Goal: Transaction & Acquisition: Purchase product/service

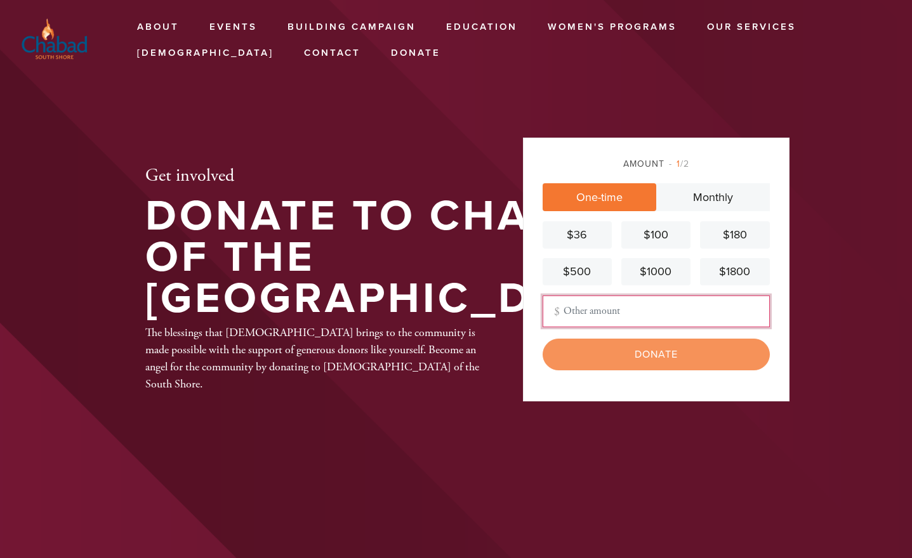
click at [590, 311] on input "Other Amount" at bounding box center [655, 312] width 227 height 32
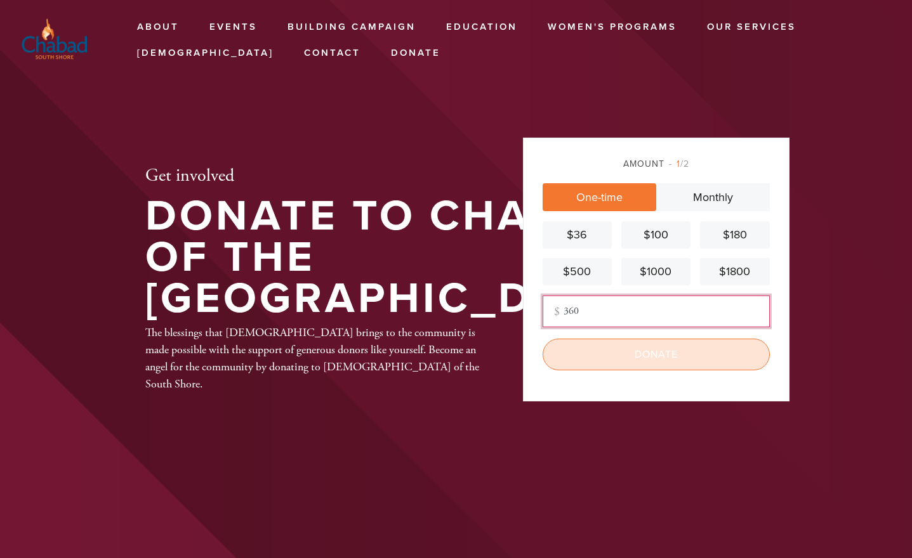
type input "360"
click at [638, 363] on input "Donate" at bounding box center [655, 355] width 227 height 32
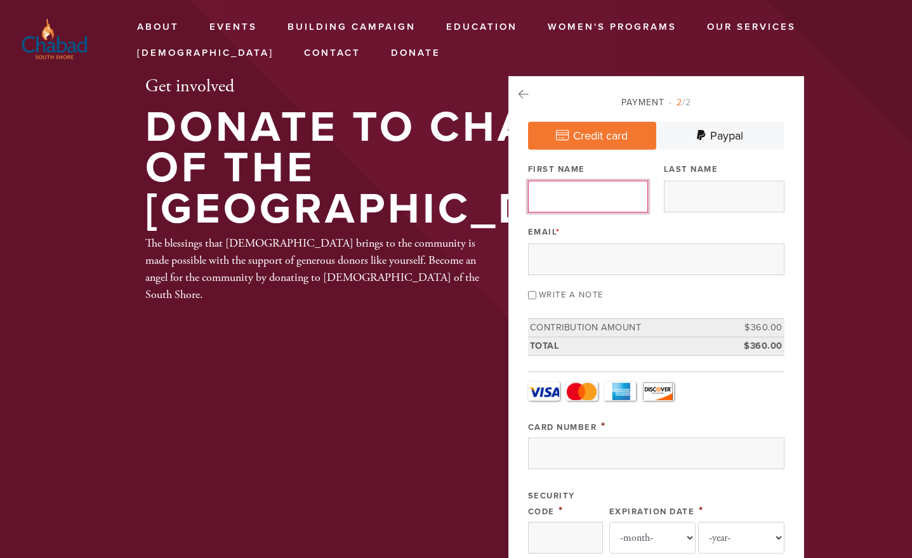
click at [578, 197] on input "First Name" at bounding box center [588, 197] width 121 height 32
type input "[PERSON_NAME]"
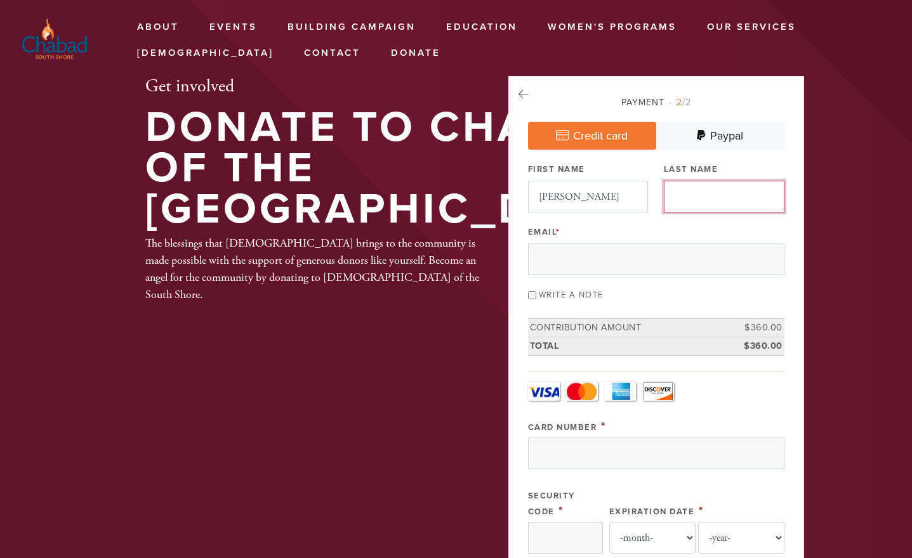
type input "[PERSON_NAME]"
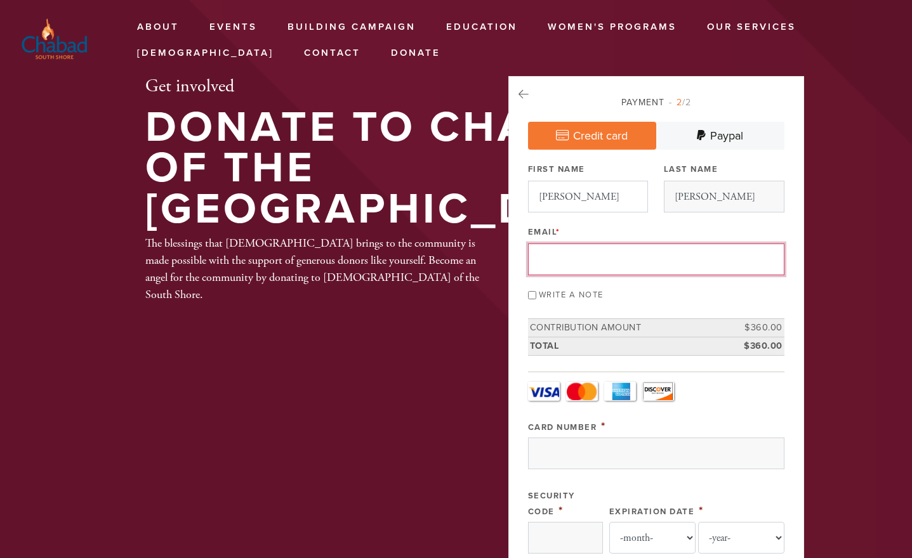
type input "[EMAIL_ADDRESS][DOMAIN_NAME]"
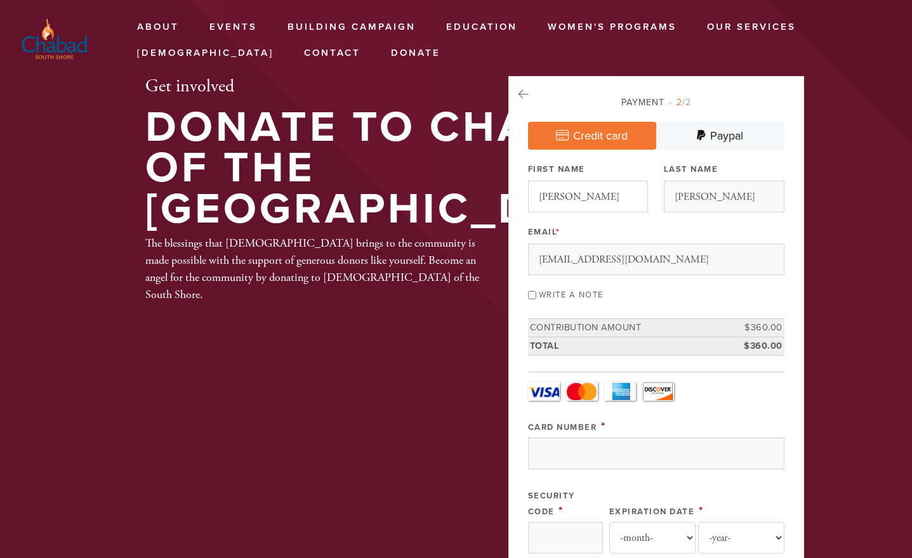
type input "[STREET_ADDRESS][PERSON_NAME]"
type input "[GEOGRAPHIC_DATA]"
type input "10306-3741"
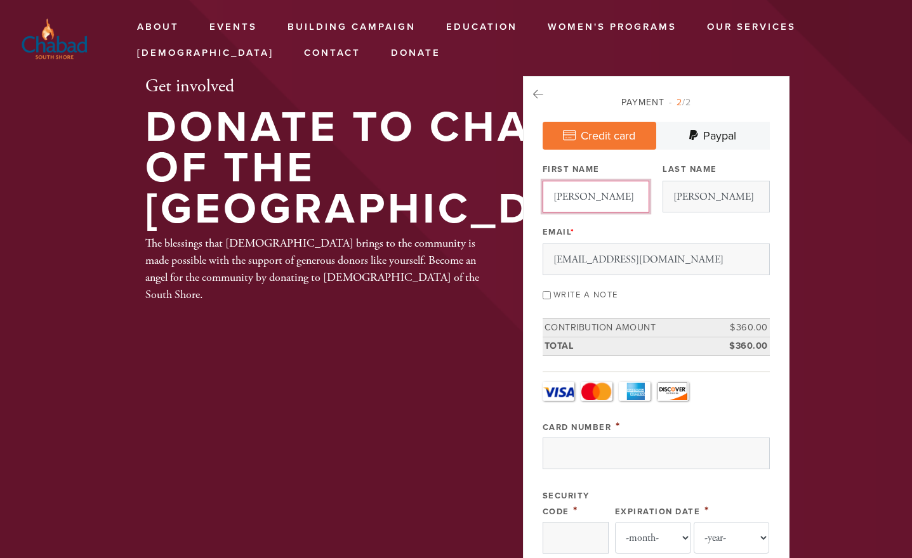
scroll to position [617, 0]
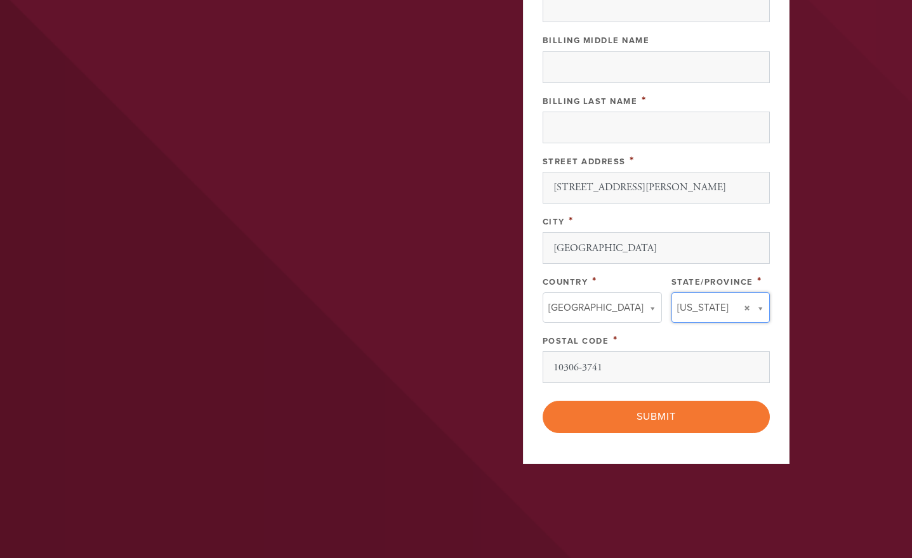
type input "NY"
type input "[GEOGRAPHIC_DATA]"
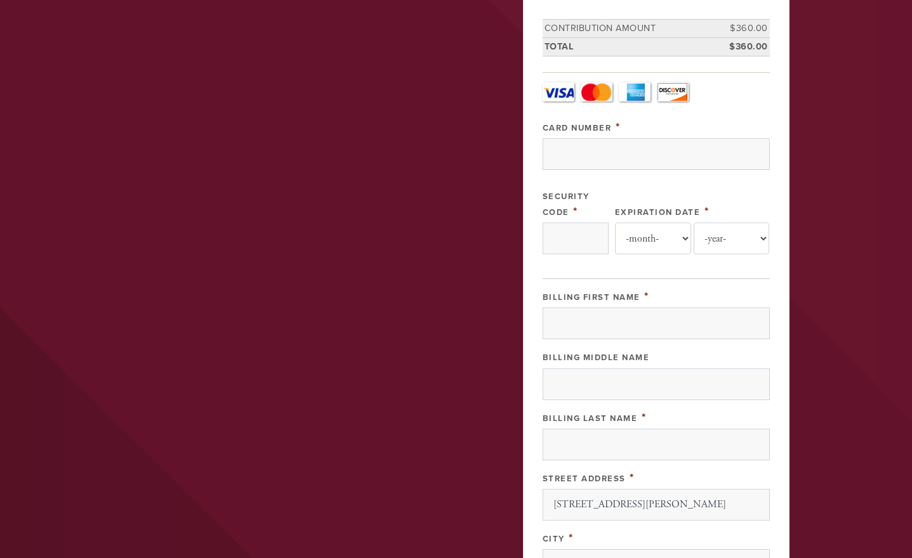
scroll to position [236, 0]
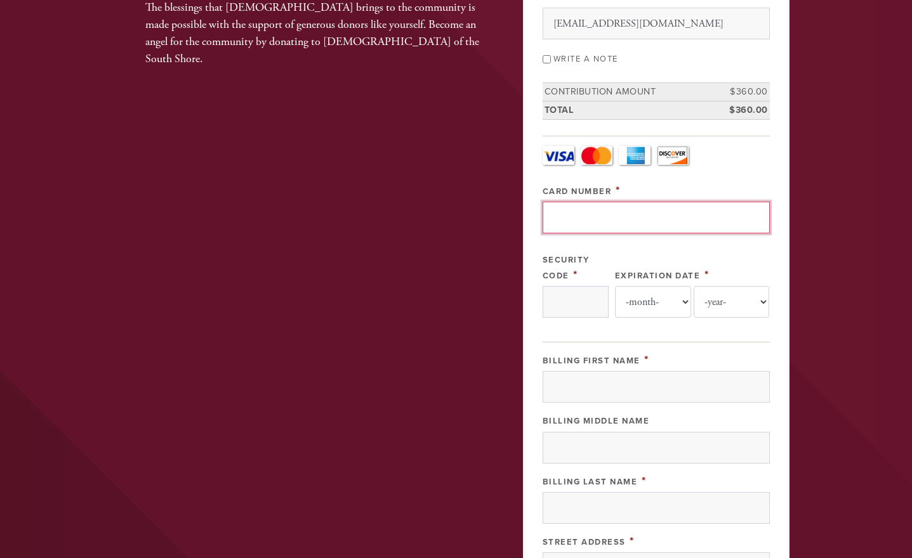
click at [589, 216] on input "Card Number" at bounding box center [655, 218] width 227 height 32
type input "[CREDIT_CARD_NUMBER]"
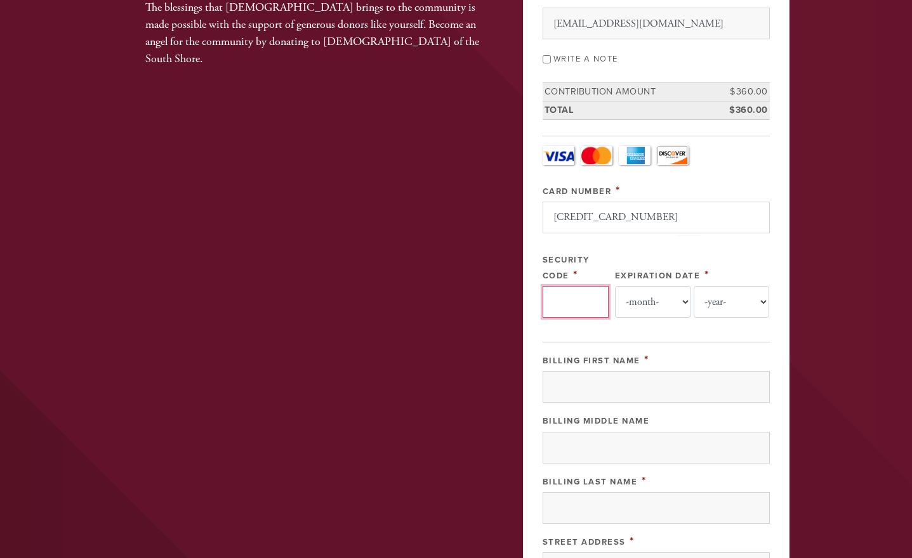
type input "872"
select select "10"
select select "2027"
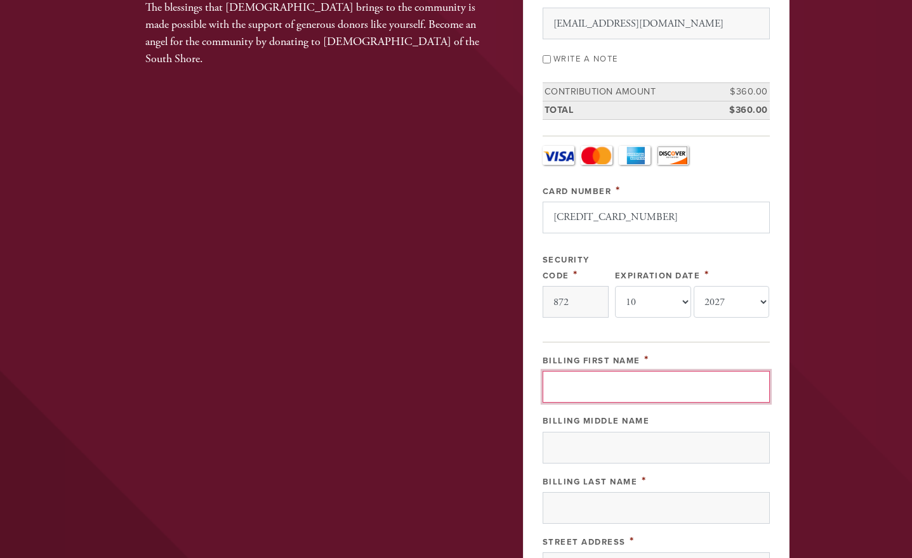
type input "[PERSON_NAME]"
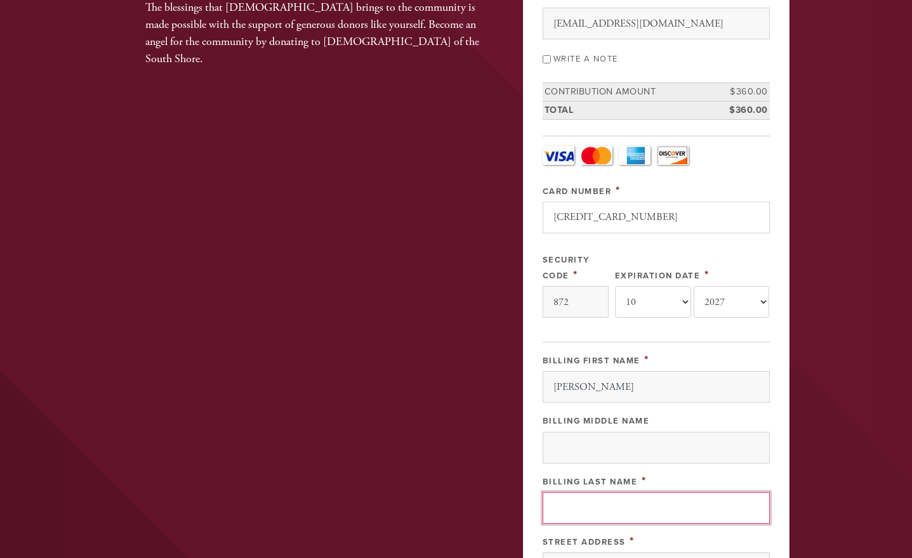
type input "[PERSON_NAME]"
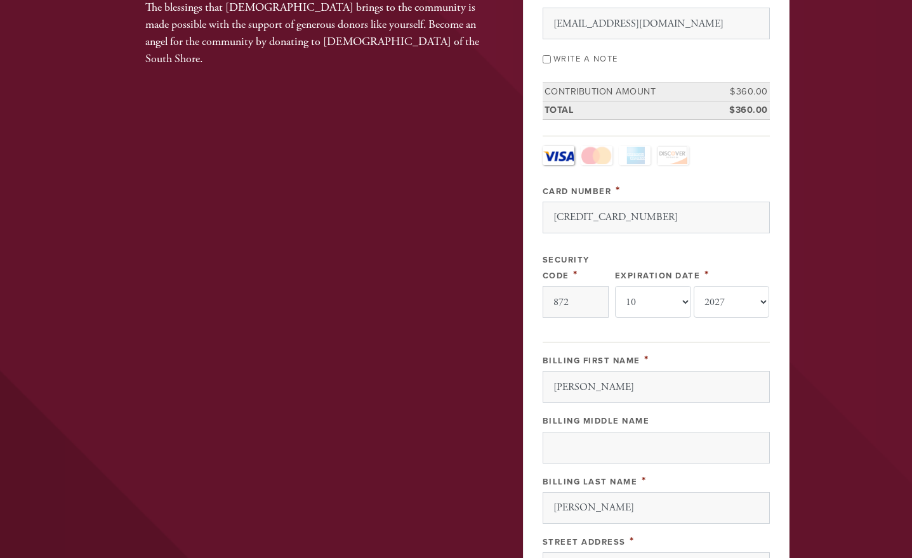
click at [876, 281] on header "About Events Building Campaign Education [GEOGRAPHIC_DATA] Released Time Classe…" at bounding box center [456, 352] width 912 height 1176
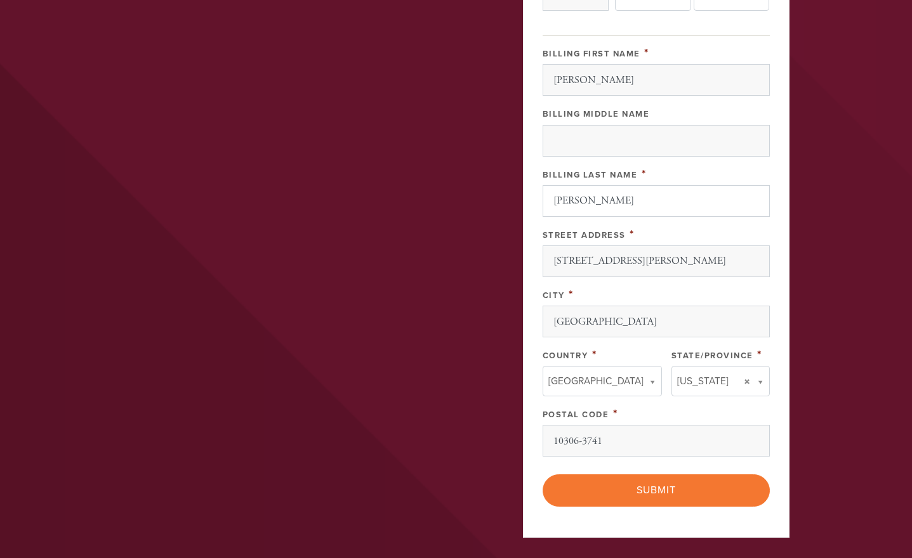
scroll to position [553, 0]
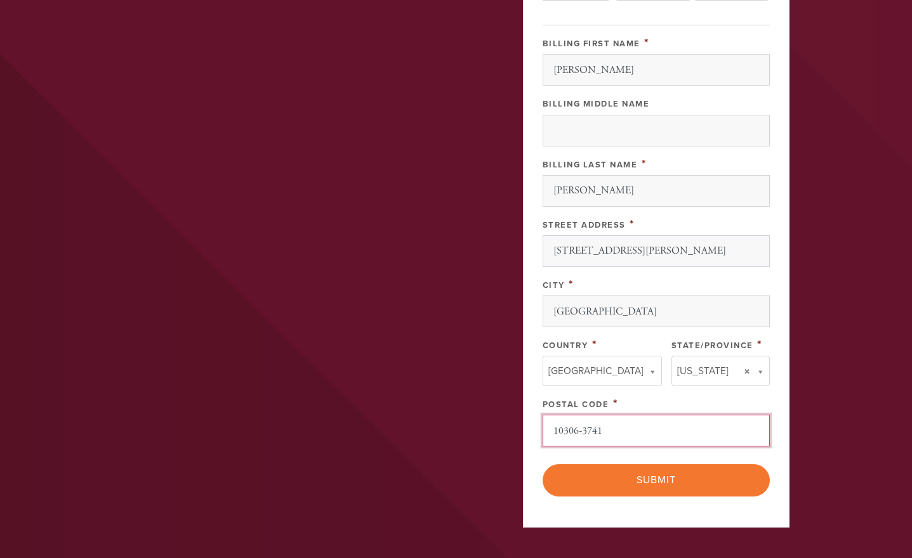
click at [656, 429] on input "10306-3741" at bounding box center [655, 431] width 227 height 32
type input "10306"
click at [839, 384] on header "About Events Building Campaign Education [GEOGRAPHIC_DATA] Released Time Classe…" at bounding box center [456, 35] width 912 height 1176
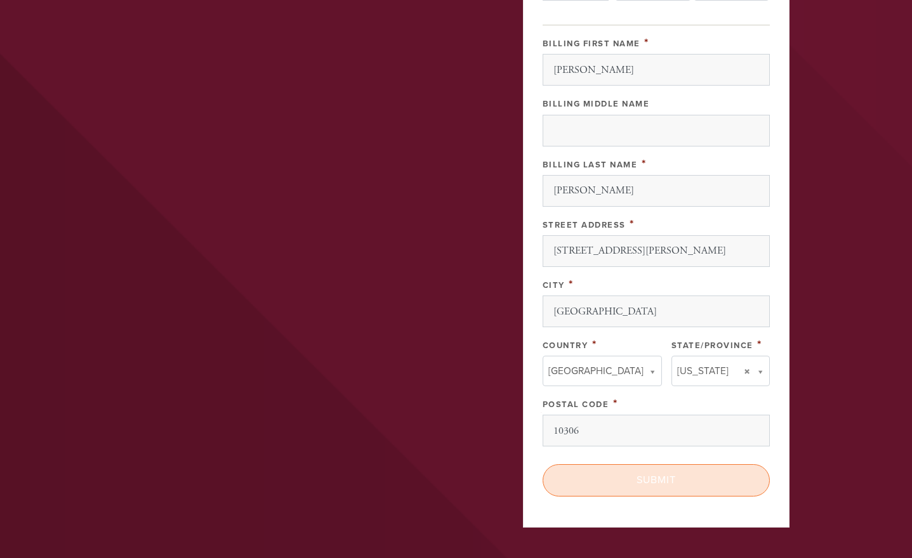
click at [668, 486] on input "Submit" at bounding box center [655, 480] width 227 height 32
